Goal: Information Seeking & Learning: Learn about a topic

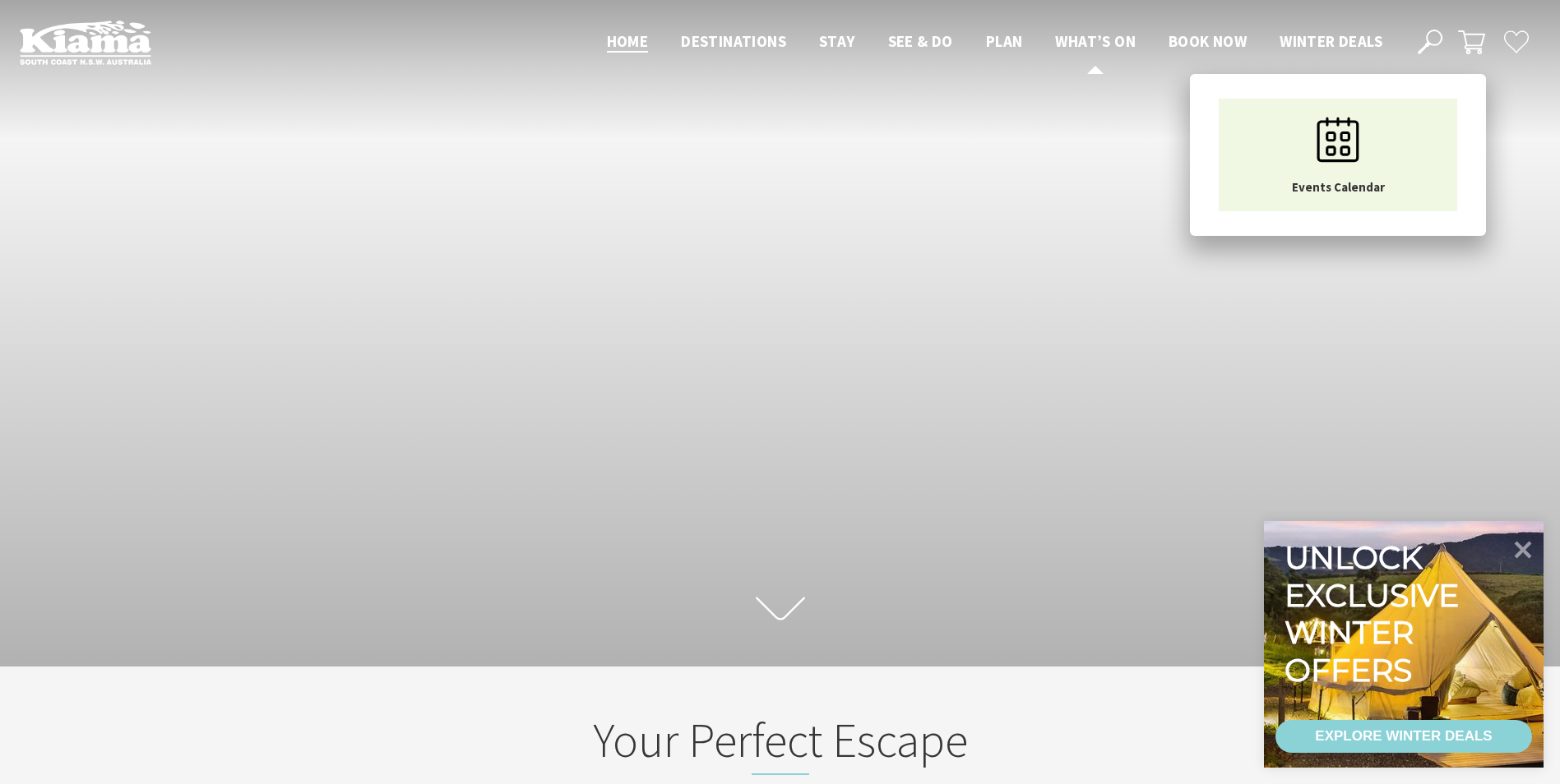
click at [1096, 36] on span "What’s On" at bounding box center [1095, 41] width 80 height 19
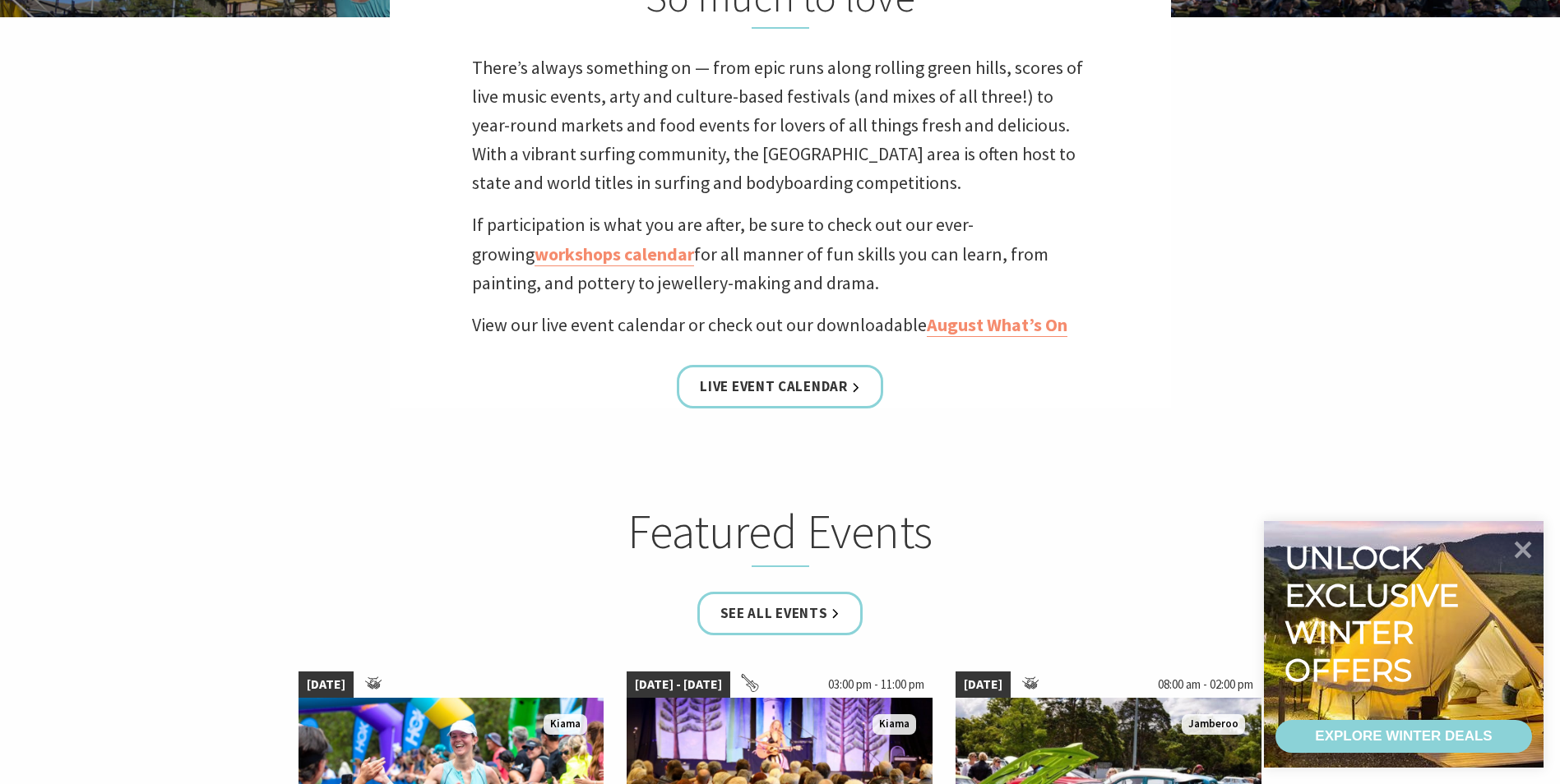
scroll to position [658, 0]
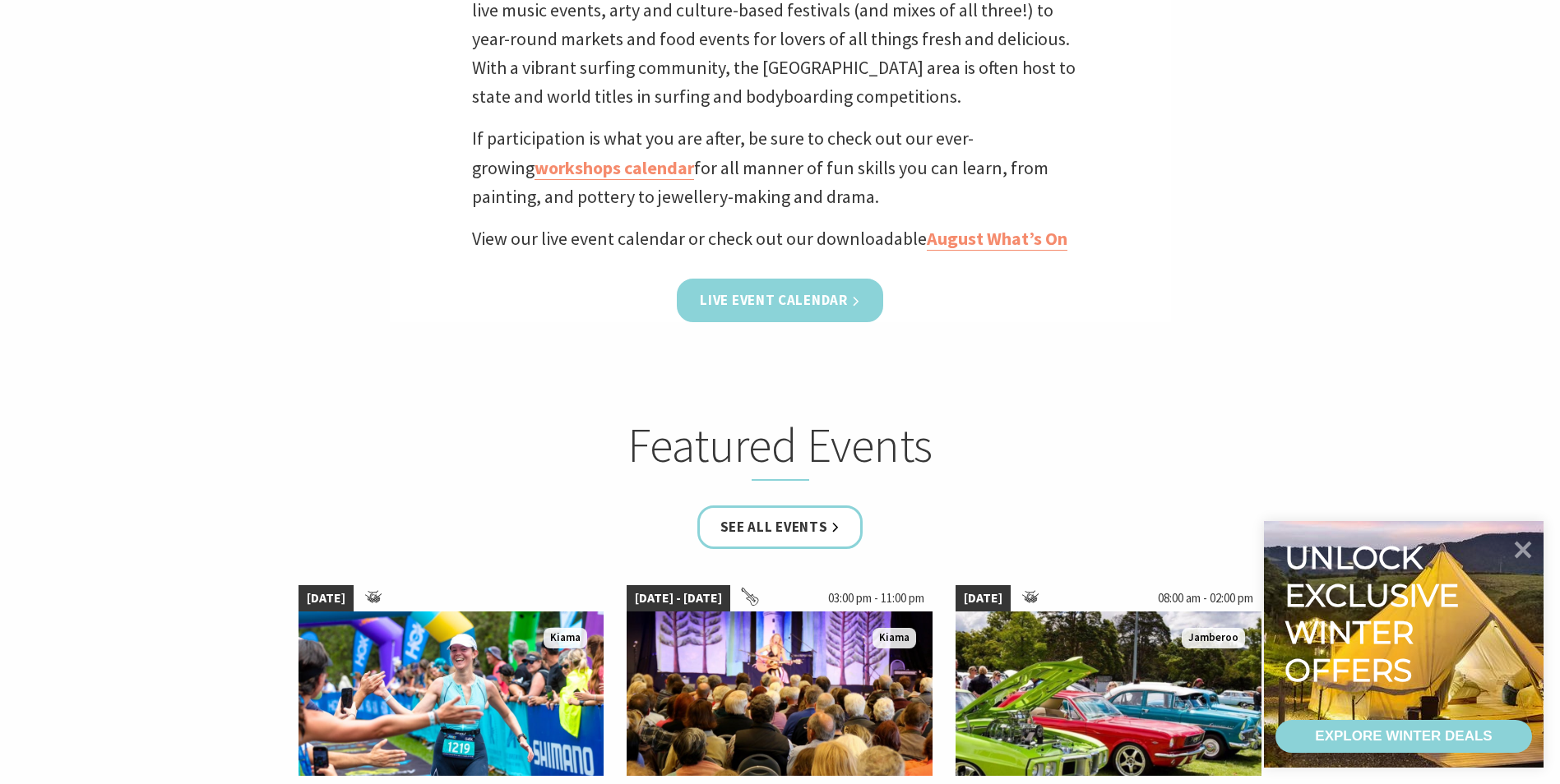
click at [761, 298] on link "Live Event Calendar" at bounding box center [779, 300] width 206 height 43
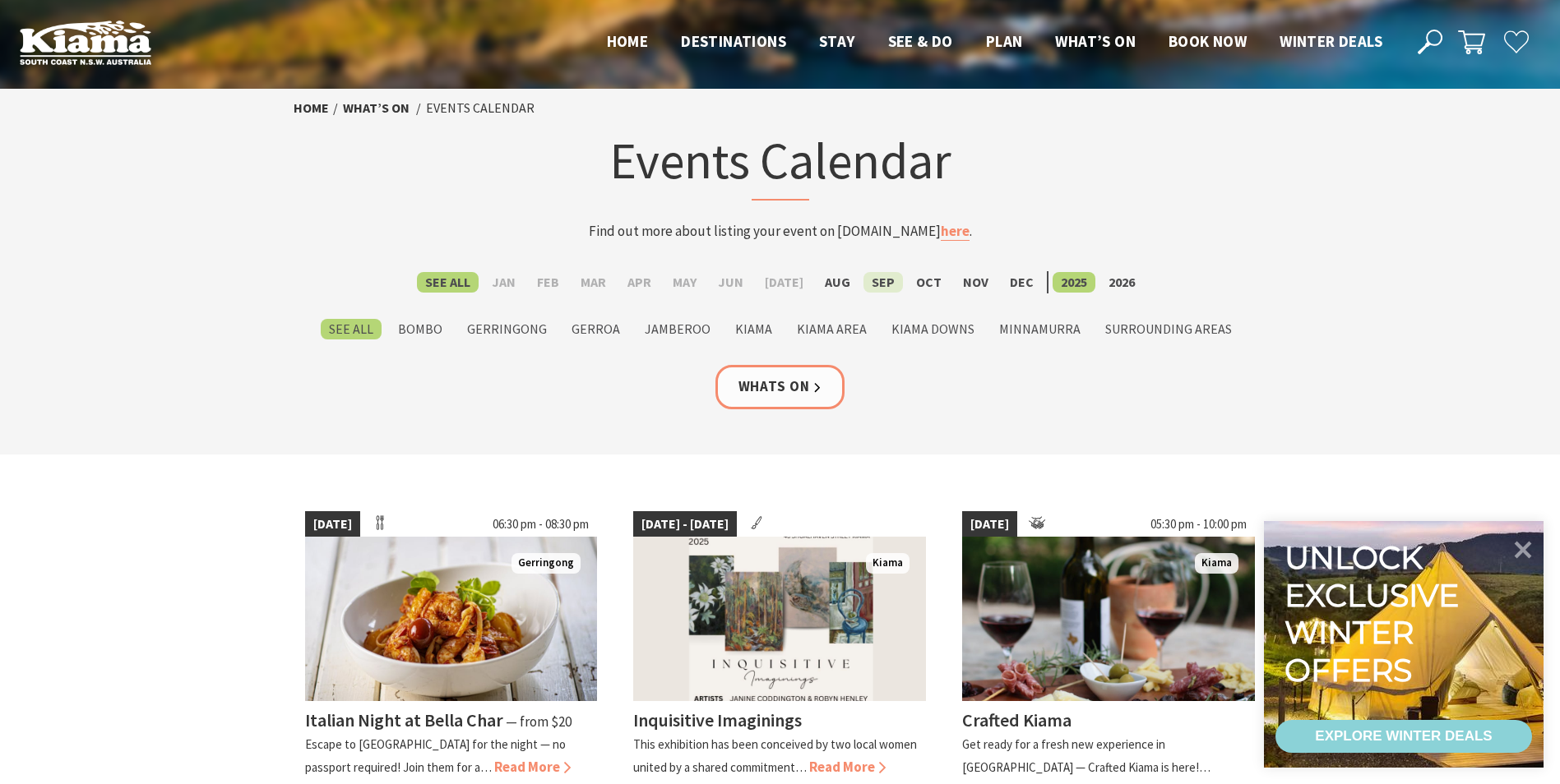
click at [882, 280] on label "Sep" at bounding box center [883, 282] width 40 height 20
click at [0, 0] on input "Sep" at bounding box center [0, 0] width 0 height 0
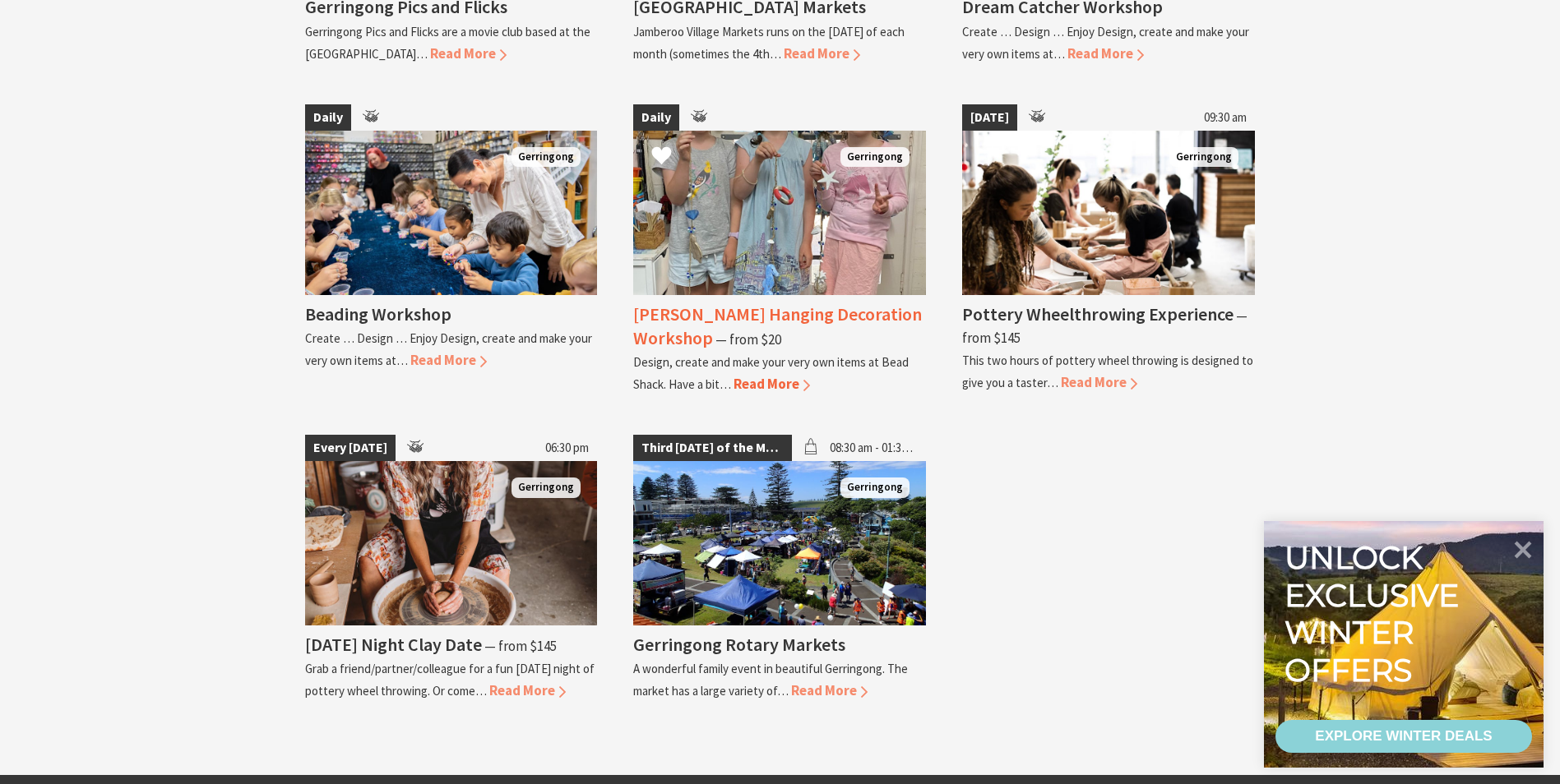
scroll to position [3370, 0]
